Goal: Navigation & Orientation: Find specific page/section

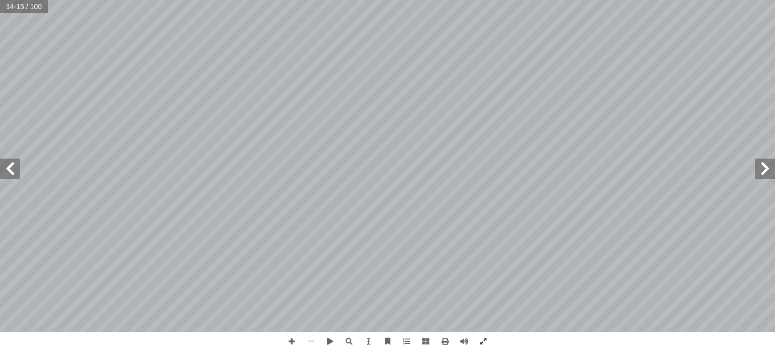
click at [762, 171] on span at bounding box center [765, 169] width 20 height 20
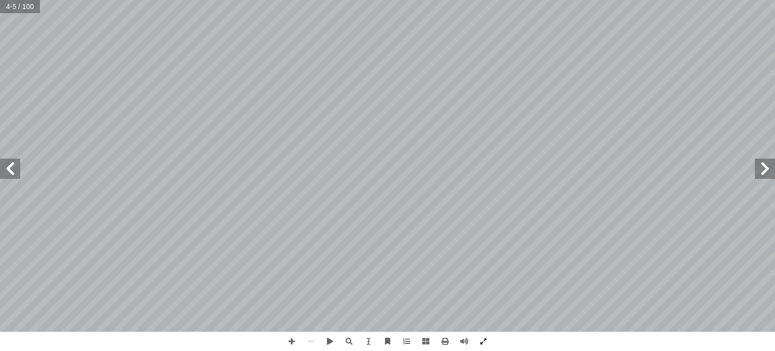
click at [10, 176] on span at bounding box center [10, 169] width 20 height 20
click at [291, 341] on span at bounding box center [291, 341] width 19 height 19
click at [6, 164] on span at bounding box center [10, 169] width 20 height 20
